Goal: Task Accomplishment & Management: Use online tool/utility

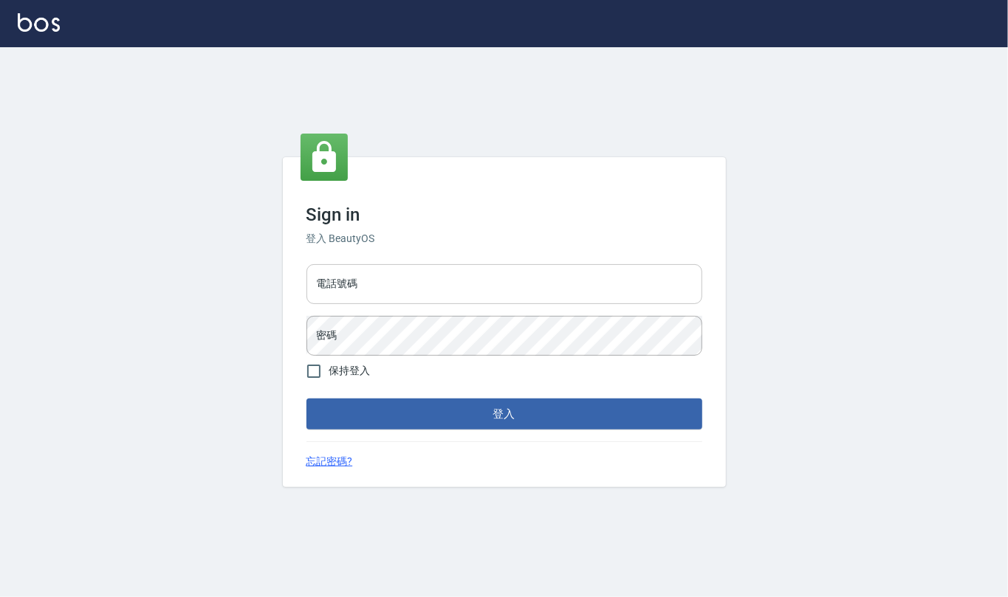
click at [396, 281] on input "電話號碼" at bounding box center [504, 284] width 396 height 40
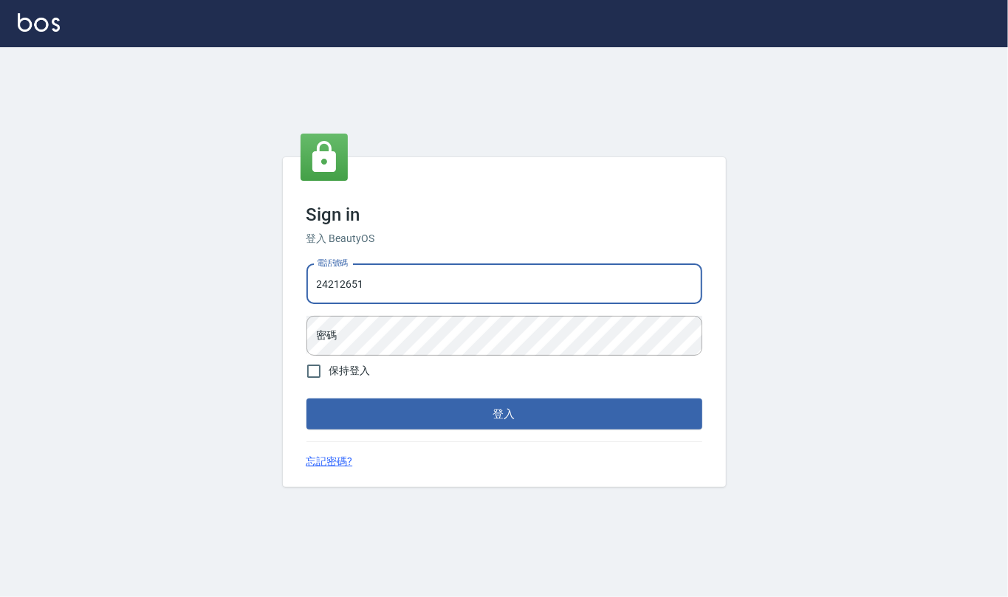
type input "24212651"
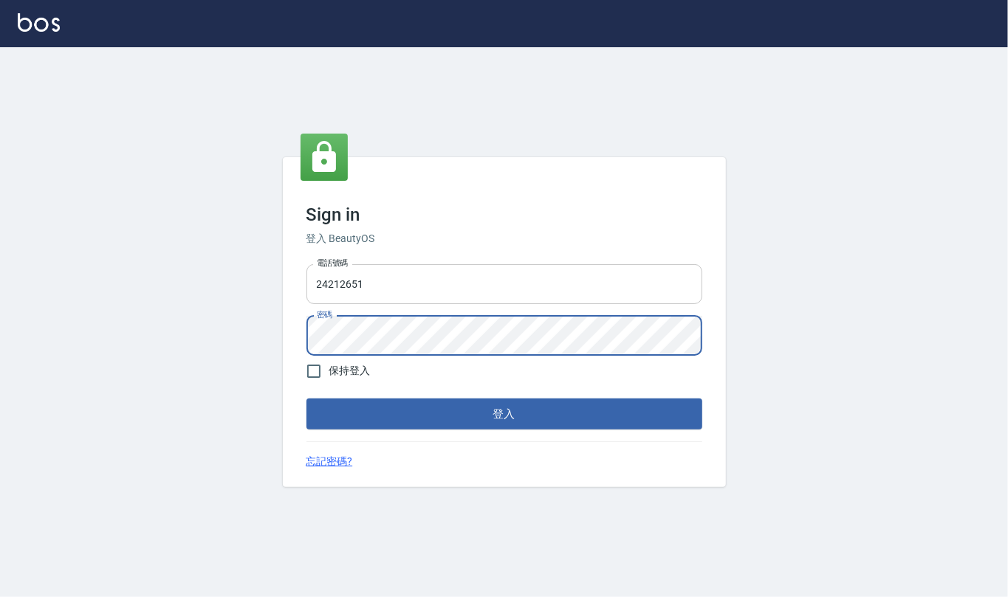
click at [306, 399] on button "登入" at bounding box center [504, 414] width 396 height 31
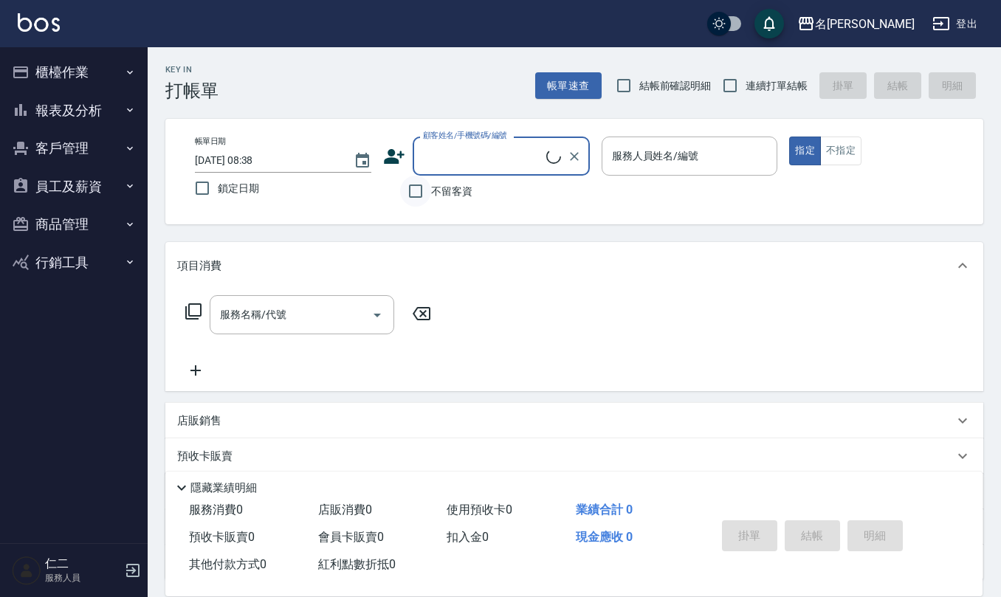
click at [421, 190] on input "不留客資" at bounding box center [415, 191] width 31 height 31
checkbox input "true"
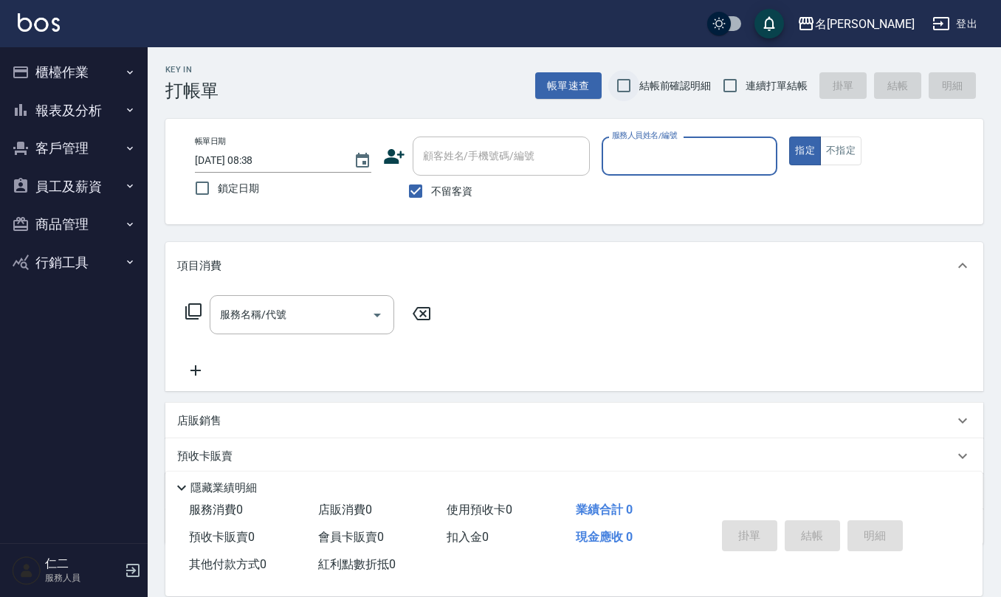
click at [629, 83] on input "結帳前確認明細" at bounding box center [623, 85] width 31 height 31
checkbox input "true"
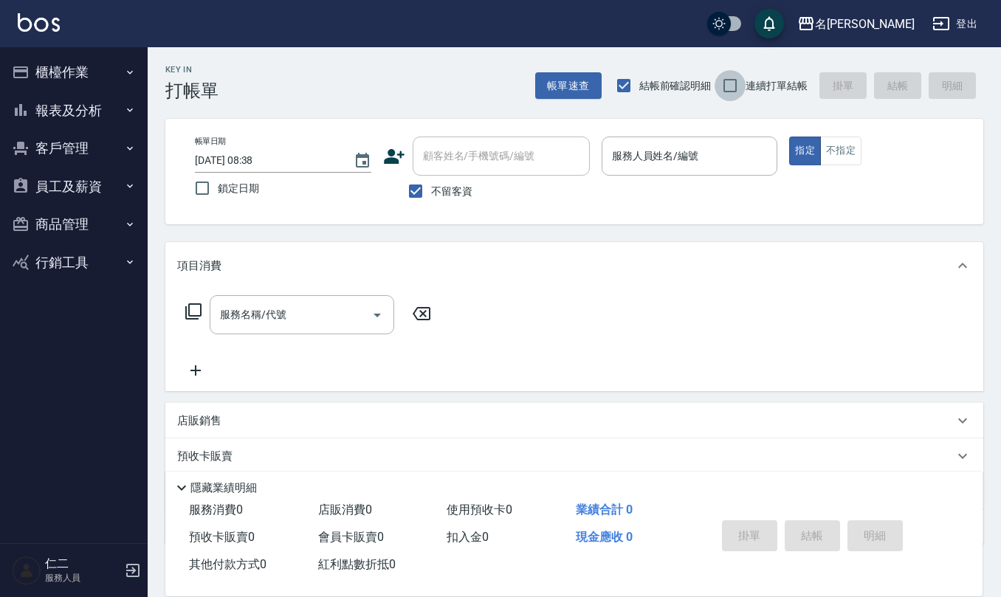
click at [732, 86] on input "連續打單結帳" at bounding box center [730, 85] width 31 height 31
checkbox input "true"
click at [676, 160] on input "服務人員姓名/編號" at bounding box center [689, 156] width 163 height 26
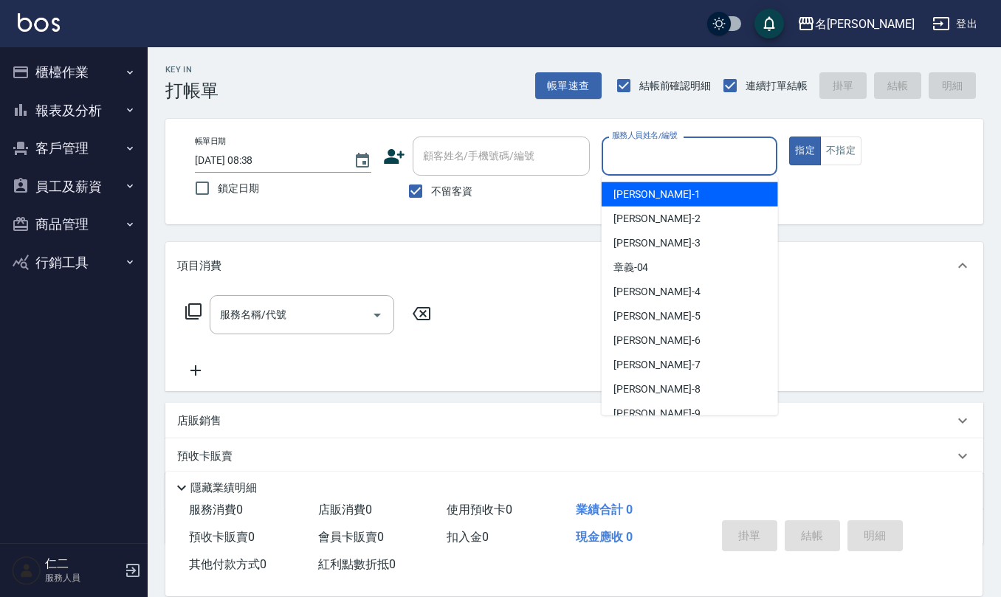
click at [676, 160] on input "服務人員姓名/編號" at bounding box center [689, 156] width 163 height 26
